Goal: Information Seeking & Learning: Find specific fact

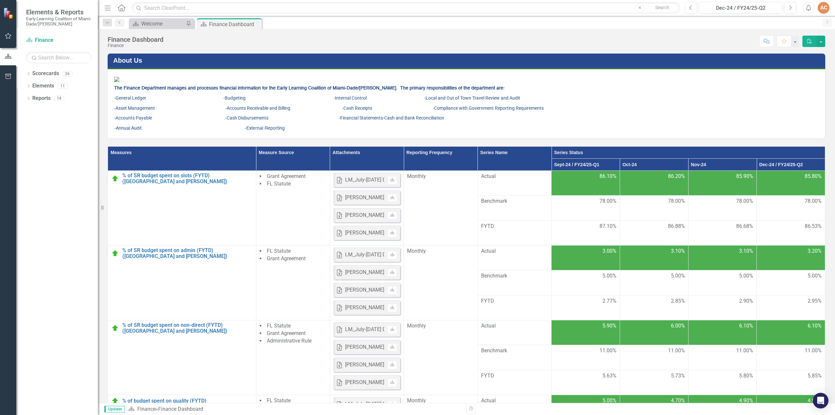
scroll to position [280, 0]
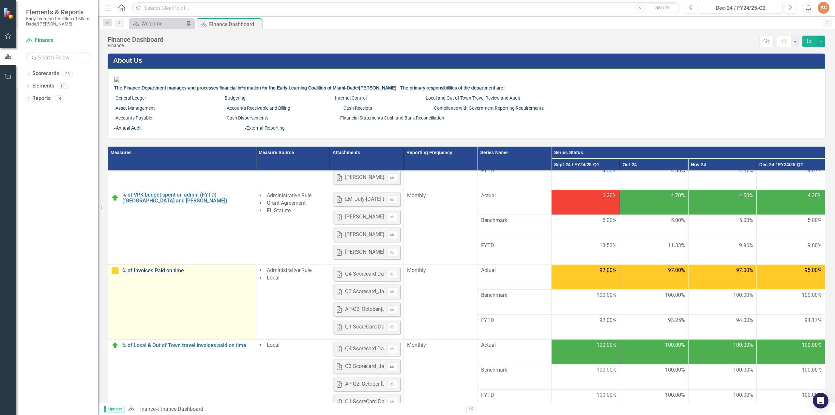
click at [149, 273] on link "% of Invoices Paid on time" at bounding box center [187, 271] width 131 height 6
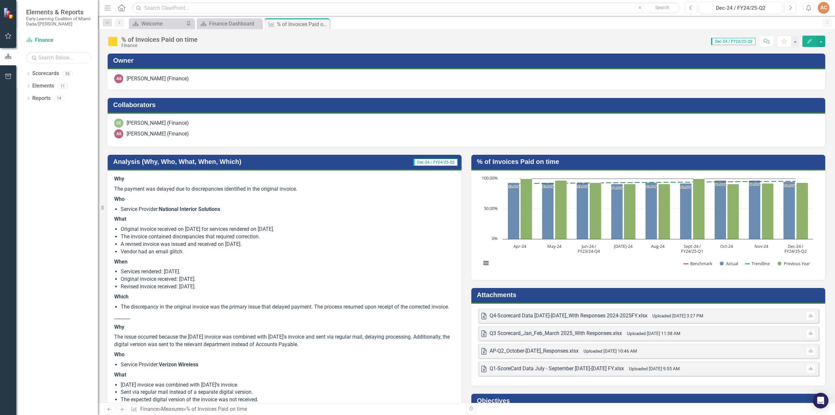
click at [727, 40] on span "Dec-24 / FY24/25-Q2" at bounding box center [733, 41] width 44 height 7
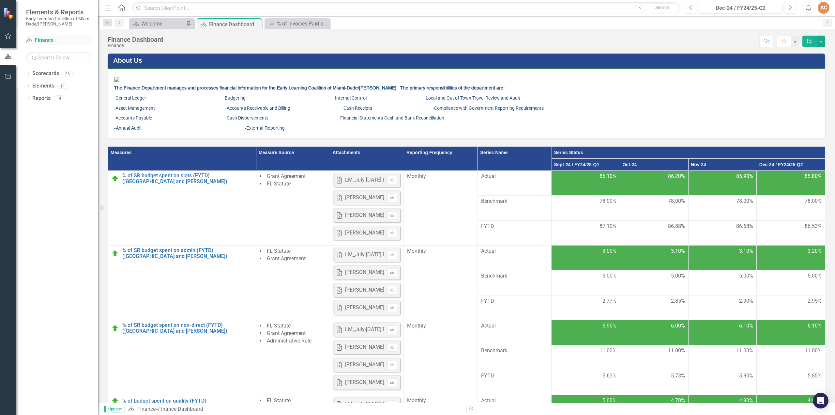
click at [42, 41] on link "Scorecard Finance" at bounding box center [58, 41] width 65 height 8
click at [43, 38] on link "Scorecard Finance" at bounding box center [58, 41] width 65 height 8
click at [791, 10] on button "Next" at bounding box center [790, 8] width 12 height 12
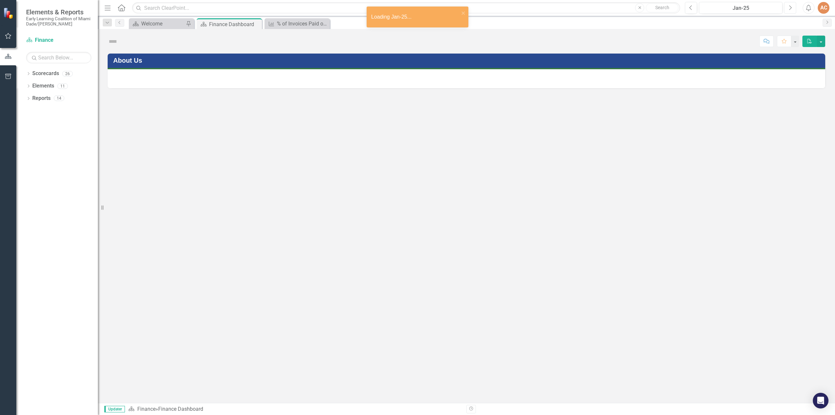
click at [791, 10] on button "Next" at bounding box center [790, 8] width 12 height 12
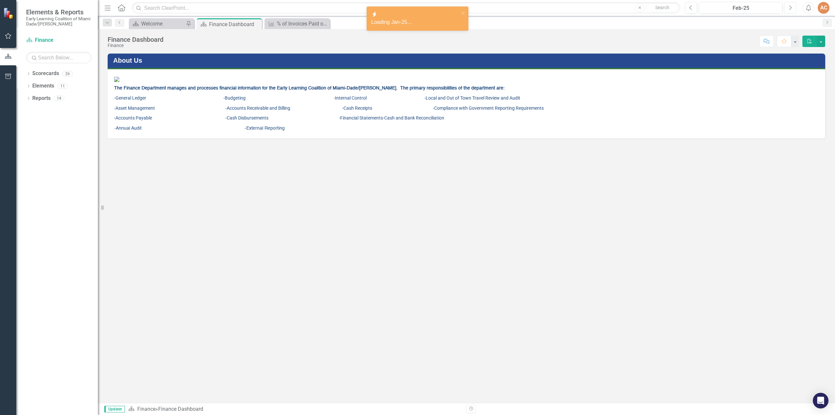
click at [791, 10] on button "Next" at bounding box center [790, 8] width 12 height 12
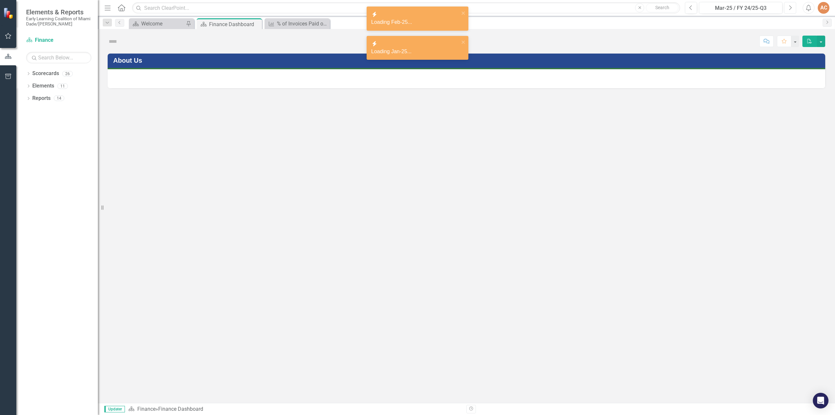
click at [791, 10] on button "Next" at bounding box center [790, 8] width 12 height 12
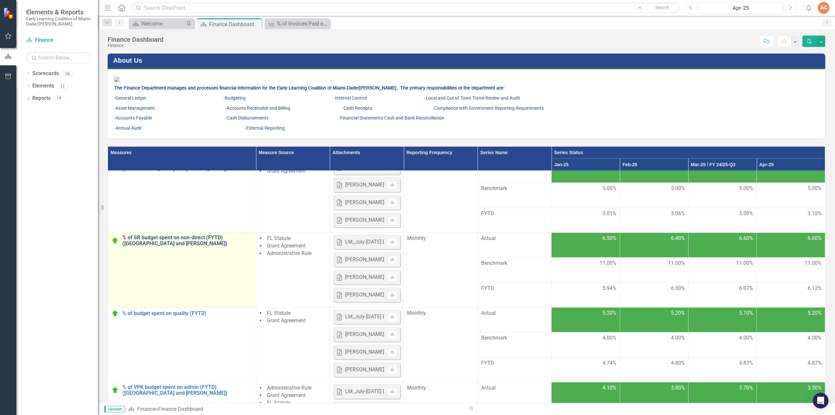
scroll to position [280, 0]
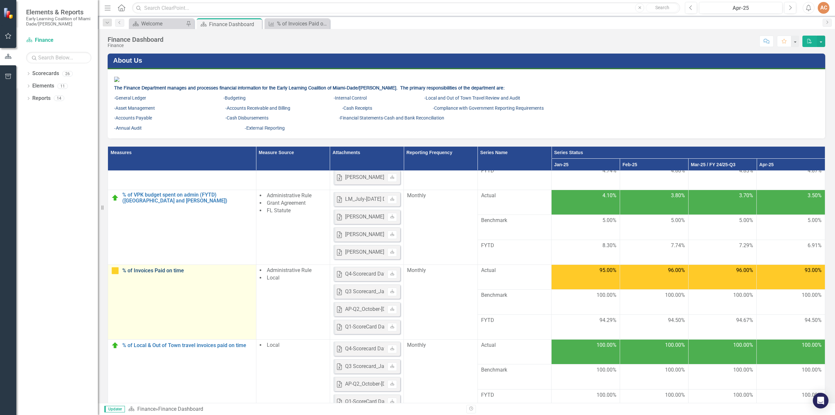
click at [155, 273] on link "% of Invoices Paid on time" at bounding box center [187, 271] width 131 height 6
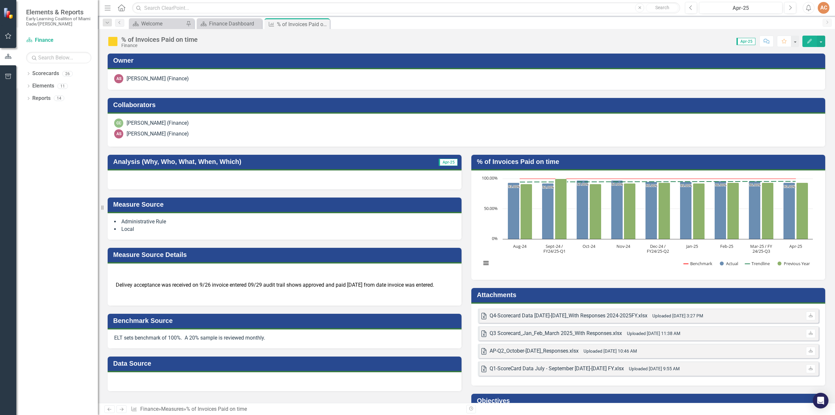
click at [745, 39] on span "Apr-25" at bounding box center [746, 41] width 19 height 7
click at [39, 40] on link "Scorecard Finance" at bounding box center [58, 41] width 65 height 8
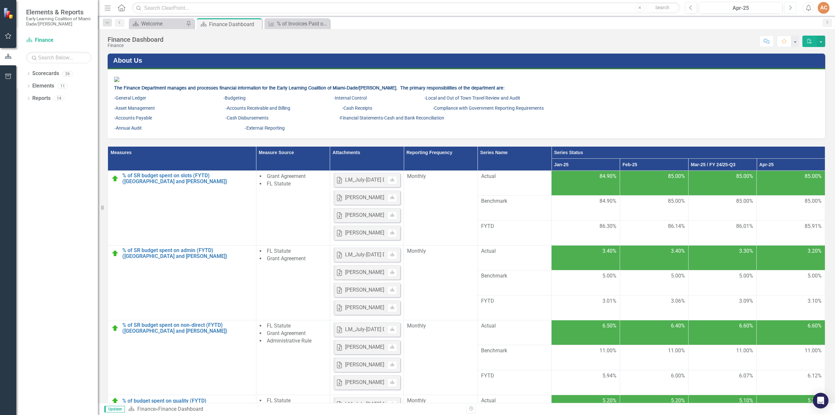
click at [791, 9] on icon "Next" at bounding box center [791, 8] width 4 height 6
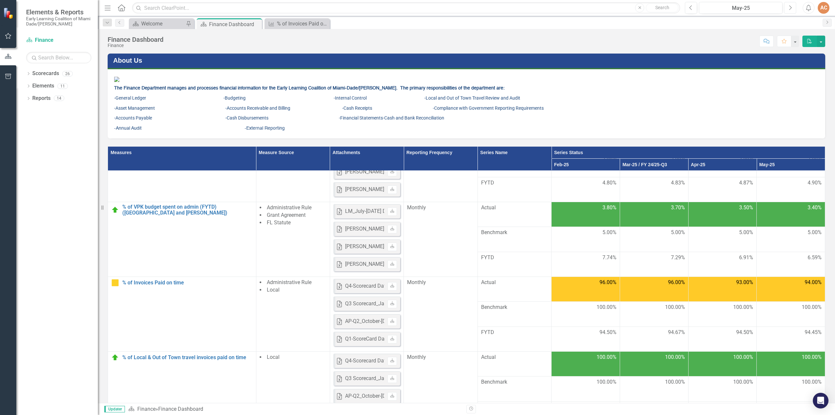
scroll to position [280, 0]
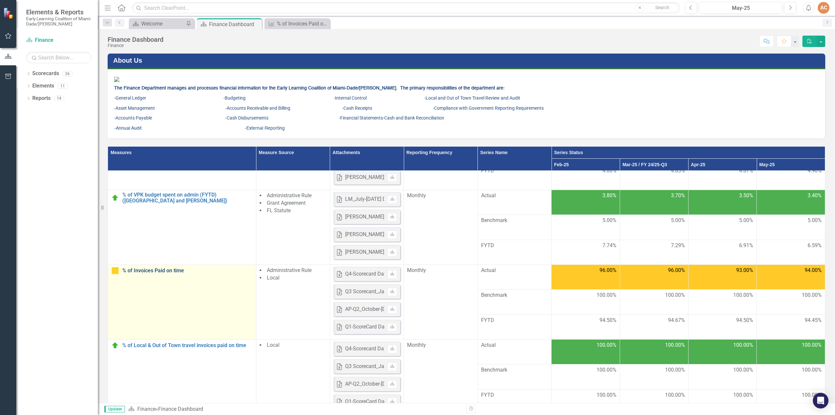
click at [147, 273] on link "% of Invoices Paid on time" at bounding box center [187, 271] width 131 height 6
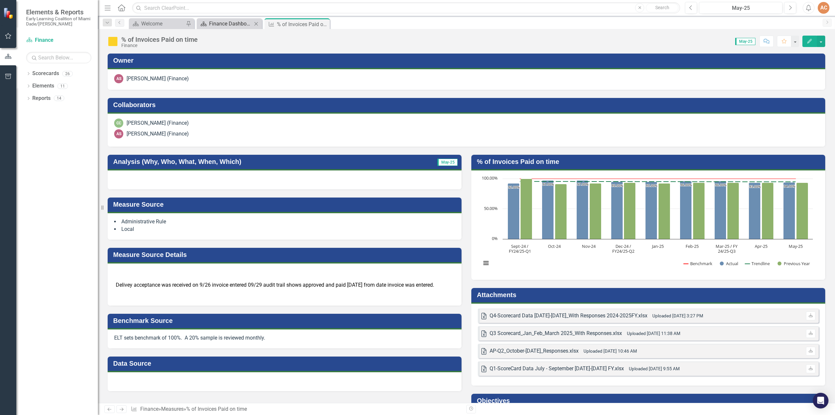
click at [233, 26] on div "Finance Dashboard" at bounding box center [230, 24] width 43 height 8
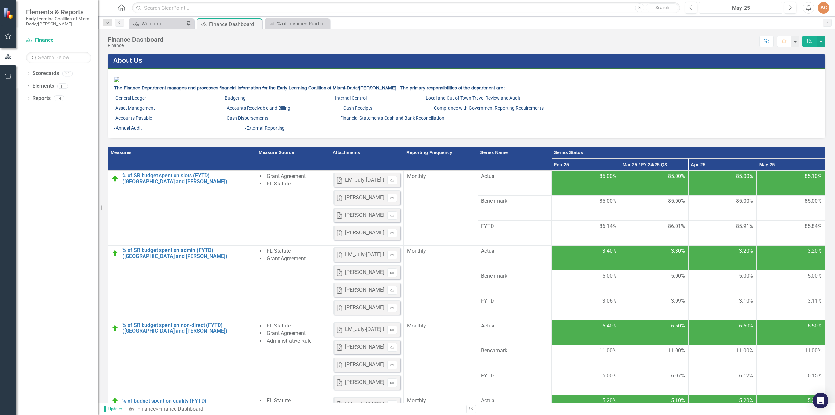
click at [753, 6] on div "May-25" at bounding box center [740, 8] width 79 height 8
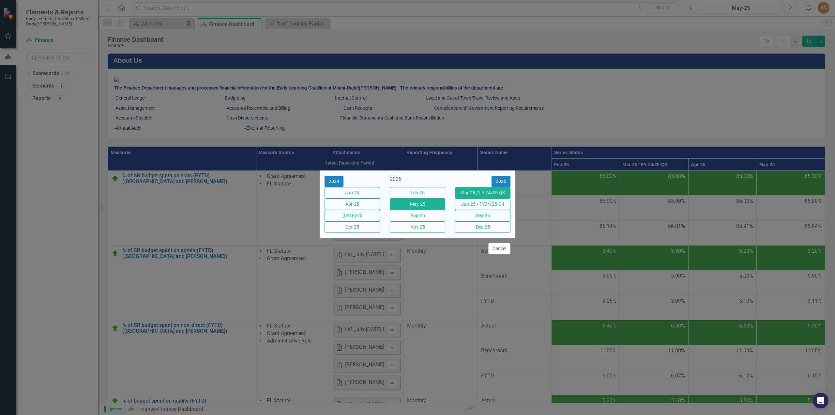
click at [487, 190] on button "Mar-25 / FY 24/25-Q3" at bounding box center [482, 192] width 55 height 11
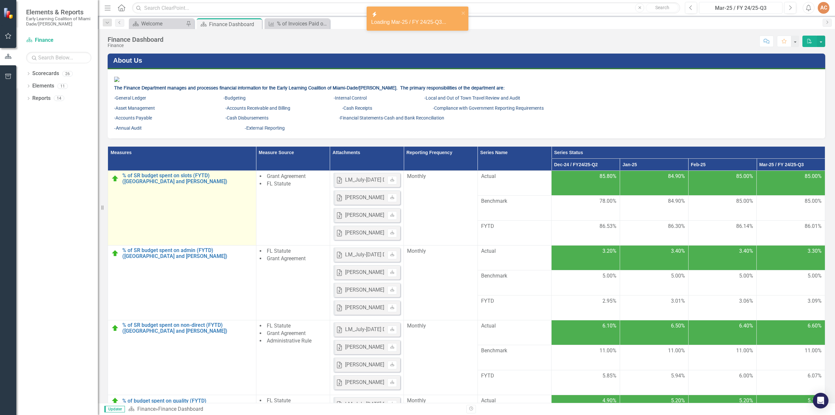
scroll to position [280, 0]
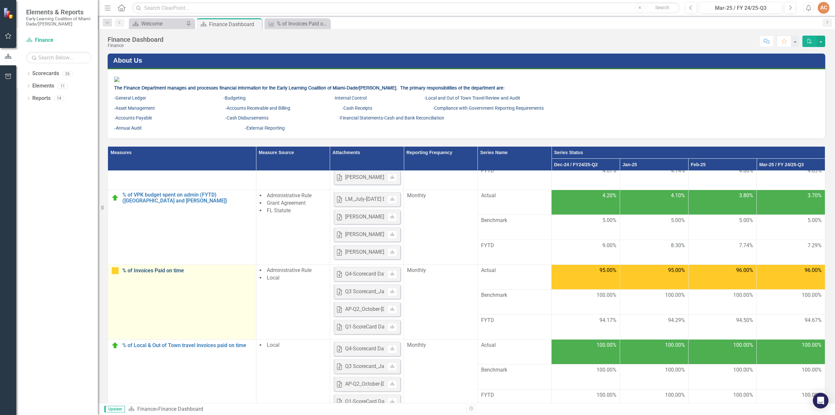
click at [138, 273] on link "% of Invoices Paid on time" at bounding box center [187, 271] width 131 height 6
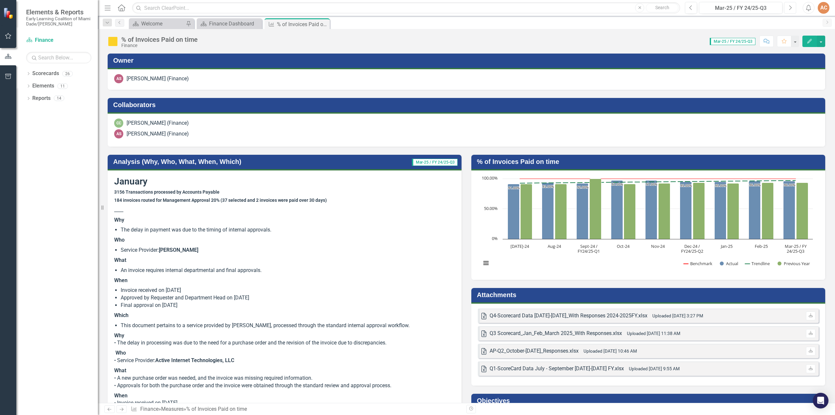
click at [792, 8] on icon "Next" at bounding box center [791, 8] width 4 height 6
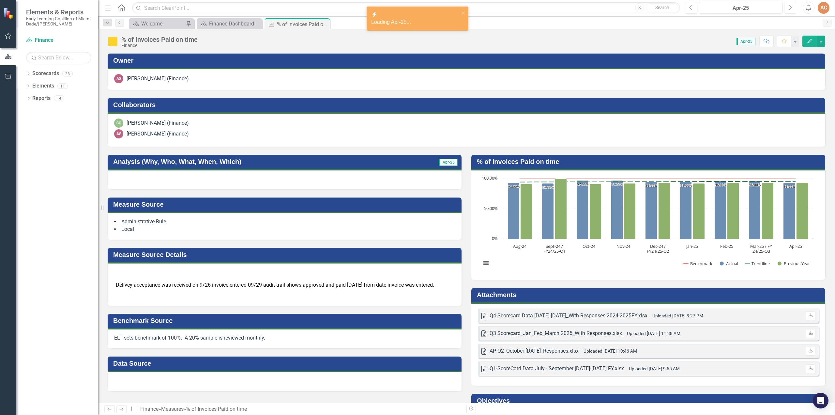
click at [792, 8] on button "Next" at bounding box center [790, 8] width 12 height 12
click at [792, 8] on icon "Next" at bounding box center [791, 8] width 4 height 6
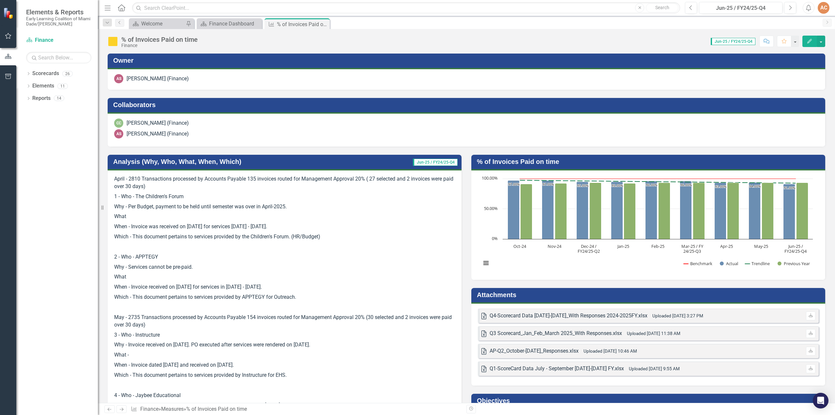
drag, startPoint x: 301, startPoint y: 297, endPoint x: 101, endPoint y: 278, distance: 200.9
click at [101, 278] on div "Elements & Reports Early Learning Coalition of Miami Dade/Monroe Scorecard Fina…" at bounding box center [417, 207] width 835 height 415
click at [807, 41] on icon "Edit" at bounding box center [810, 41] width 6 height 5
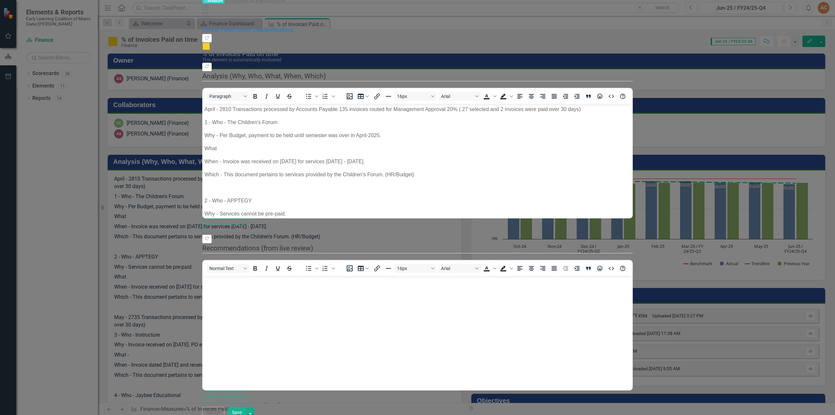
click at [214, 198] on p "2 - Who - APPTEGY" at bounding box center [418, 200] width 426 height 8
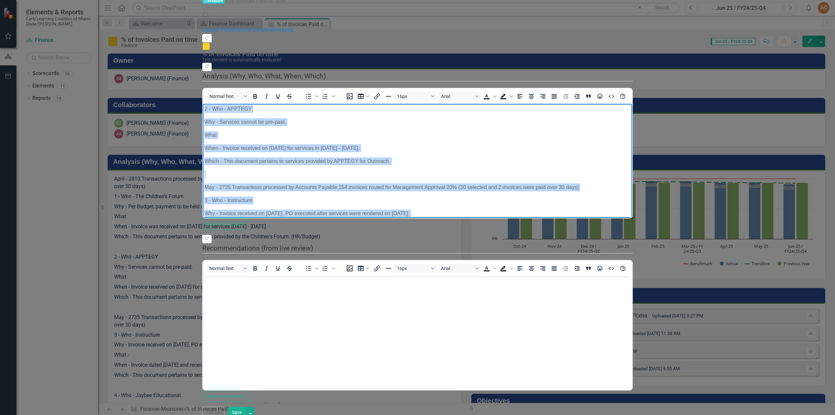
scroll to position [129, 0]
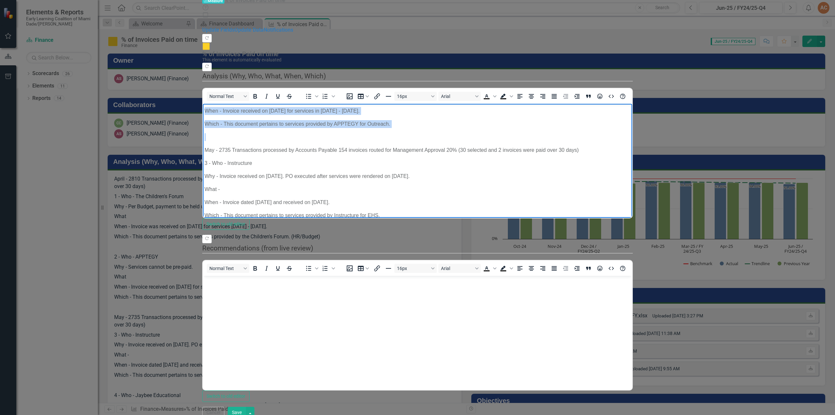
drag, startPoint x: 205, startPoint y: 200, endPoint x: 408, endPoint y: 130, distance: 215.3
click at [408, 130] on body "April - 2810 Transactions processed by Accounts Payable 135 invoices routed for…" at bounding box center [417, 224] width 429 height 499
copy body "2 - Who - APPTEGY Why - Services cannot be pre-paid. What When - Invoice receiv…"
click at [209, 146] on p "May - 2735 Transactions processed by Accounts Payable 154 invoices routed for M…" at bounding box center [418, 150] width 426 height 8
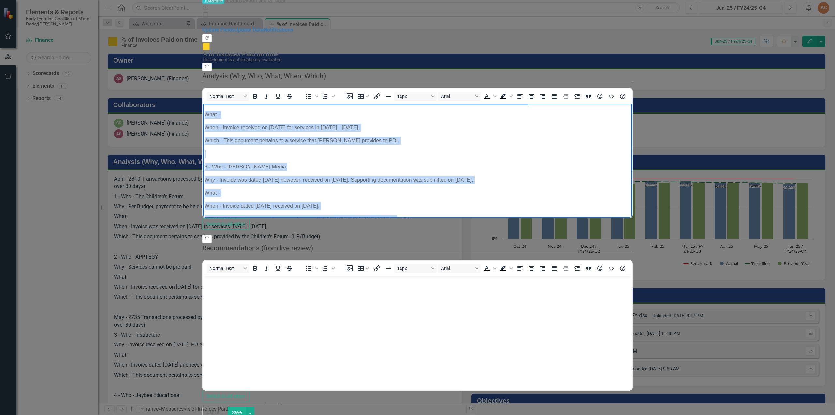
scroll to position [384, 0]
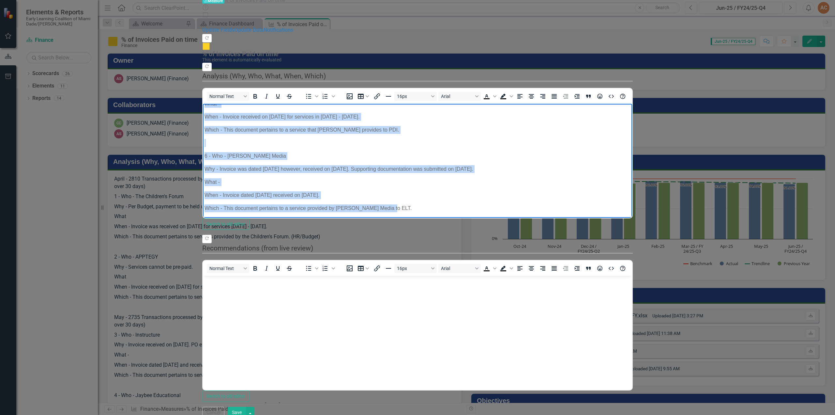
drag, startPoint x: 206, startPoint y: 151, endPoint x: 497, endPoint y: 183, distance: 293.1
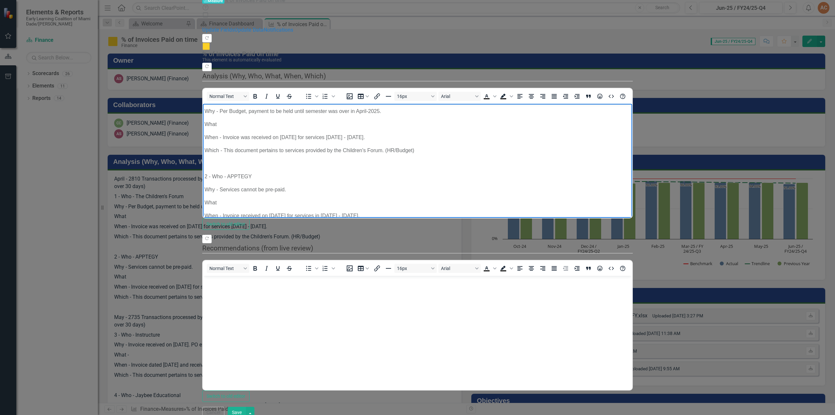
scroll to position [0, 0]
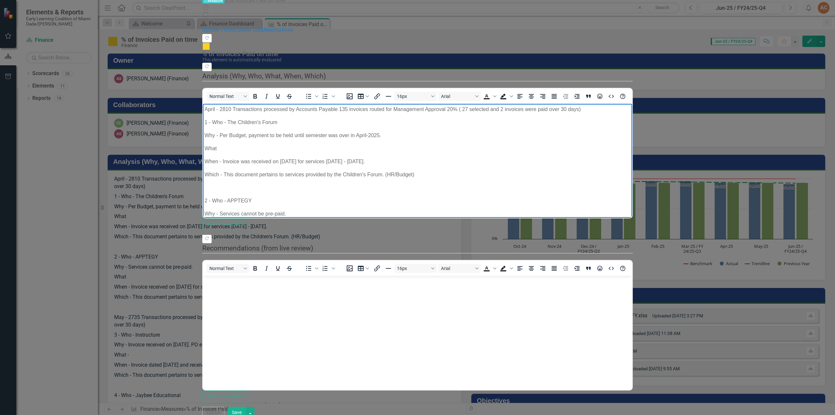
click at [281, 186] on p "Rich Text Area. Press ALT-0 for help." at bounding box center [418, 187] width 426 height 8
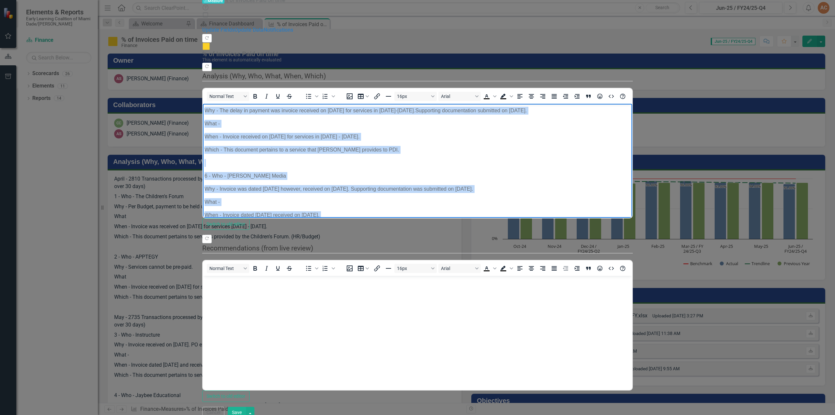
scroll to position [377, 0]
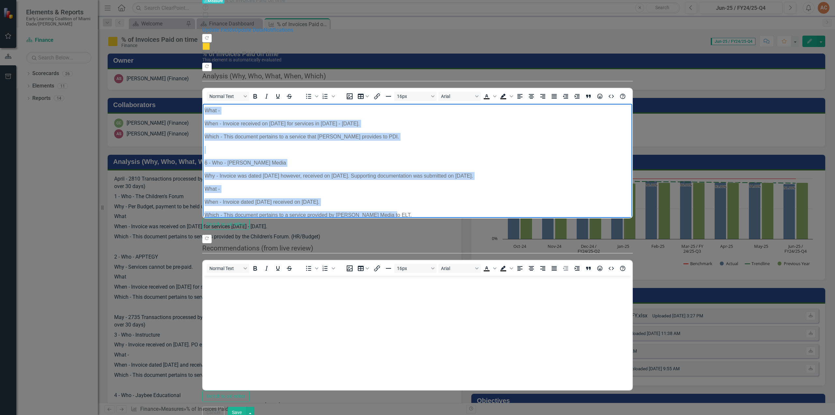
copy body "Lor - 4359 Ipsumdolorsi ametconse ad Elitsedd Eiusmod 447 temporin utlabo etd M…"
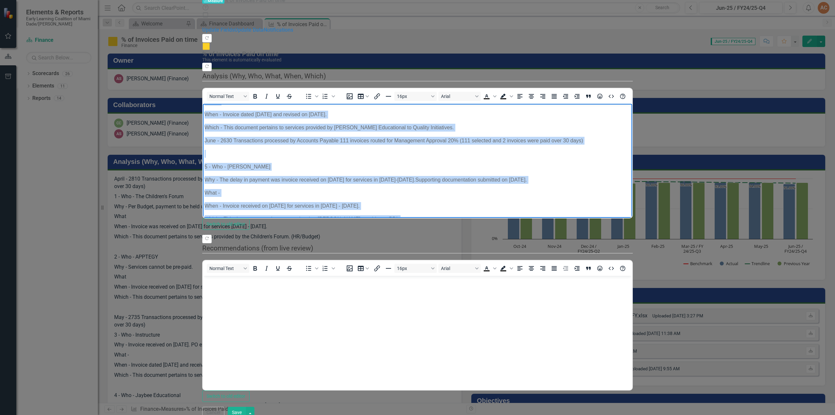
scroll to position [308, 0]
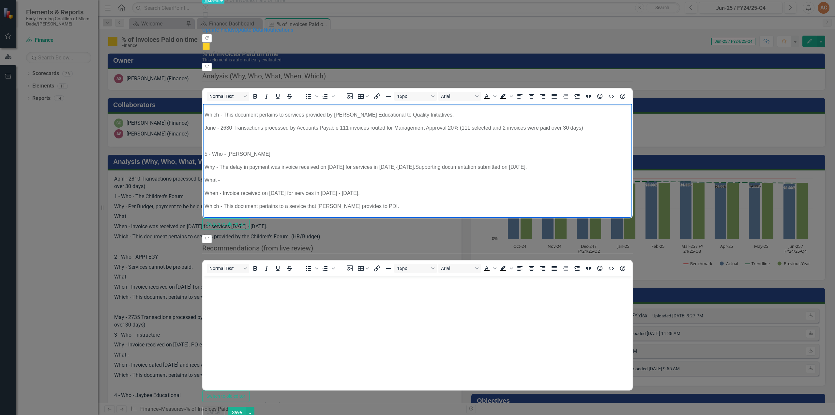
click at [338, 163] on p "Why - The delay in payment was invoice received on [DATE] for services in [DATE…" at bounding box center [418, 167] width 426 height 8
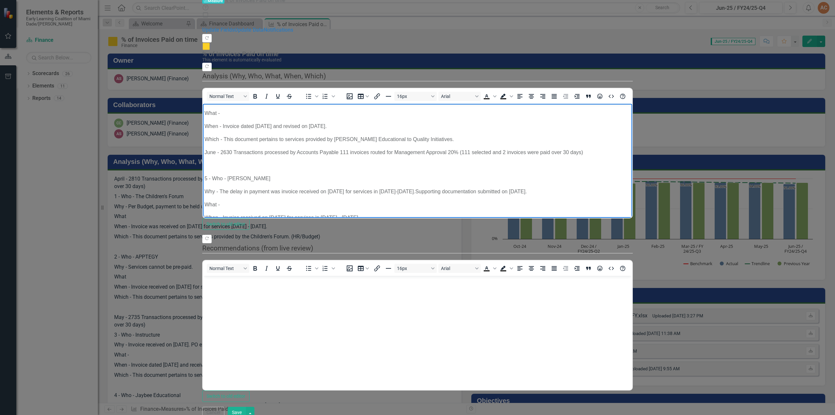
scroll to position [282, 0]
click at [368, 172] on body "April - 2810 Transactions processed by Accounts Payable 135 invoices routed for…" at bounding box center [417, 70] width 429 height 499
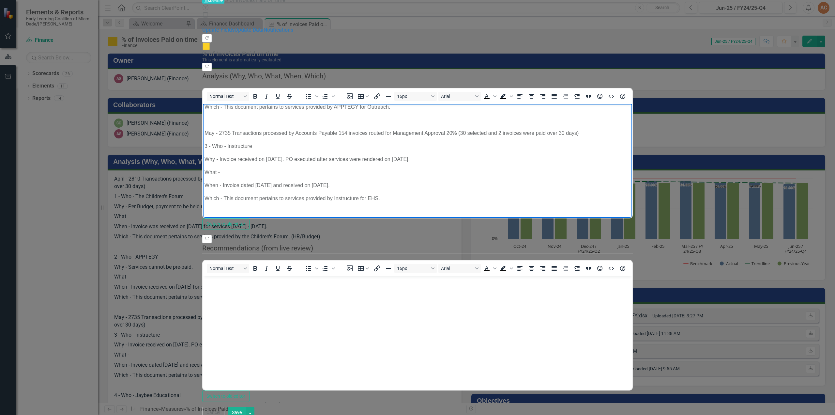
scroll to position [133, 0]
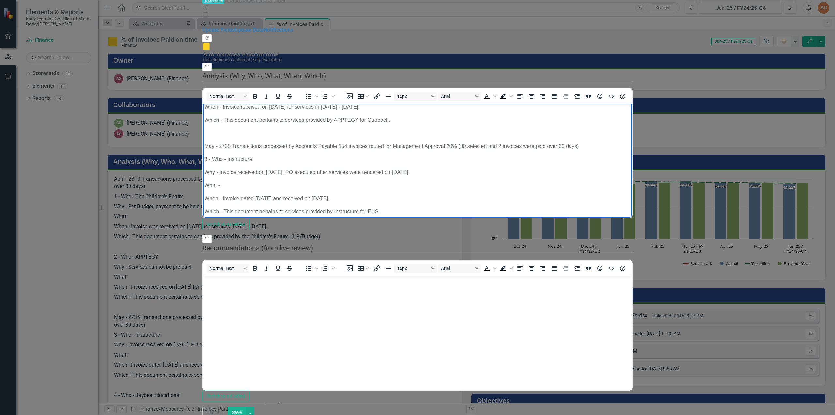
click at [233, 185] on p "What -" at bounding box center [418, 185] width 426 height 8
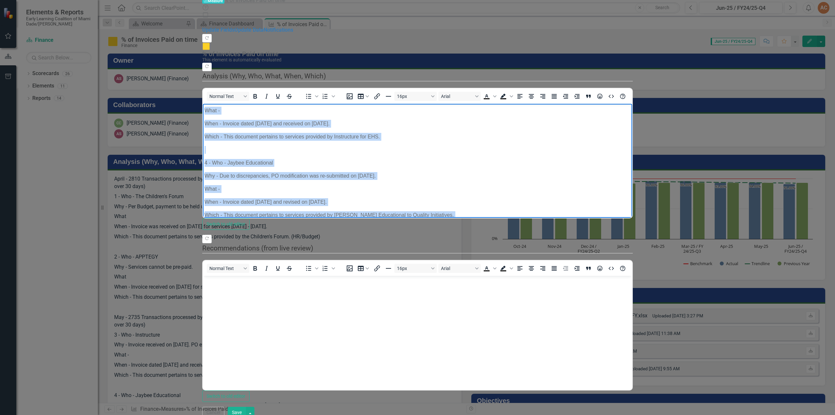
scroll to position [221, 0]
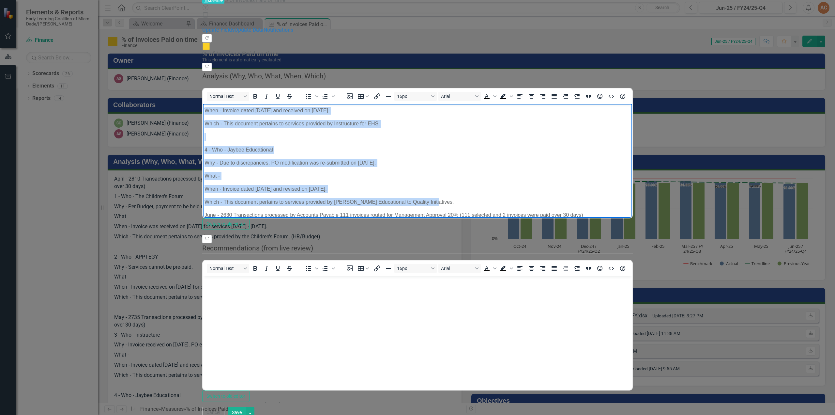
copy body "May - 2735 Transactions processed by Accounts Payable 154 invoices routed for M…"
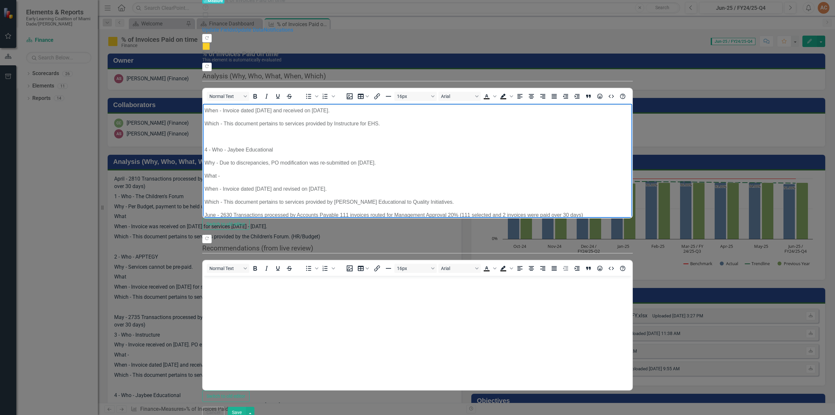
click at [217, 214] on p "June - 2630 Transactions processed by Accounts Payable 111 invoices routed for …" at bounding box center [418, 215] width 426 height 8
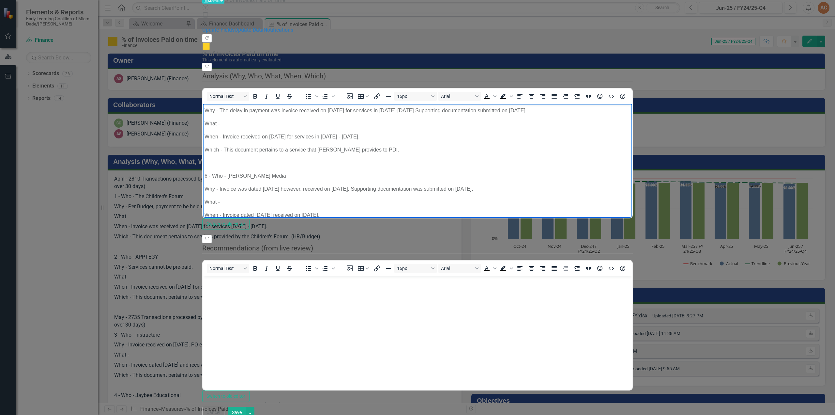
scroll to position [377, 0]
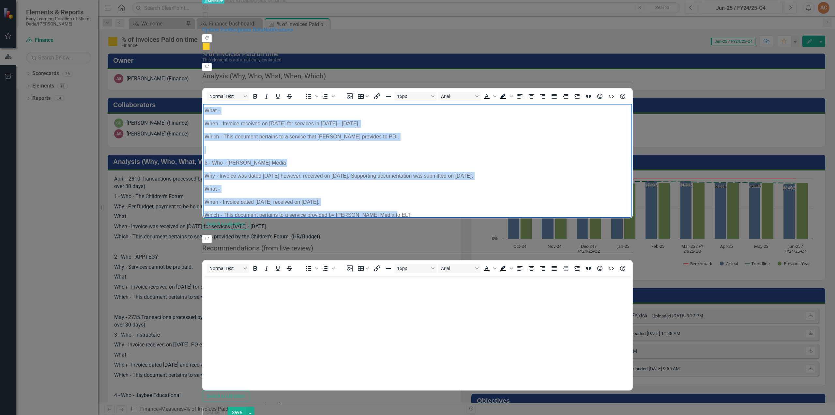
copy body "June - 2630 Transactions processed by Accounts Payable 111 invoices routed for …"
